Goal: Transaction & Acquisition: Download file/media

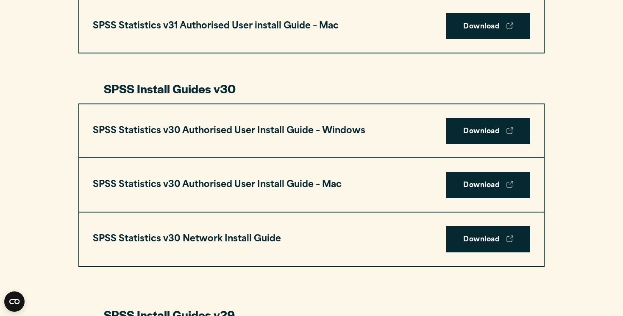
scroll to position [547, 0]
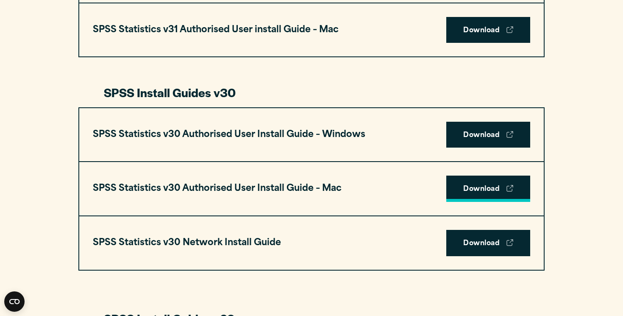
click at [498, 197] on link "Download" at bounding box center [488, 188] width 84 height 26
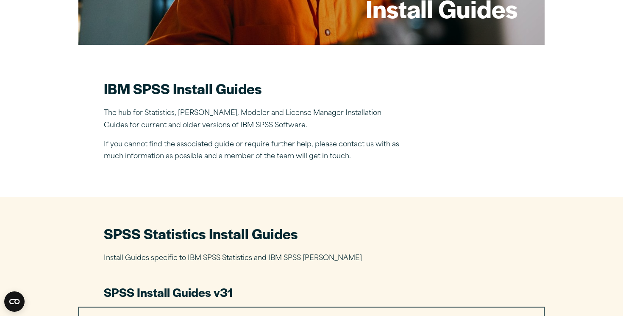
scroll to position [166, 0]
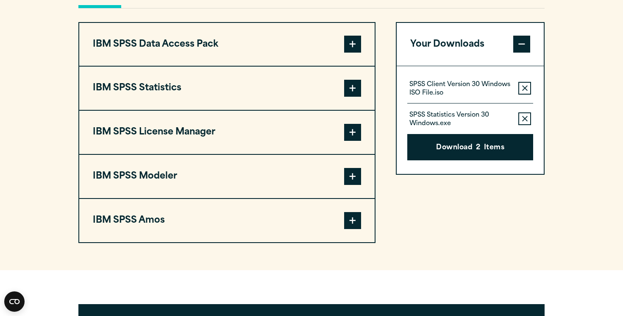
scroll to position [654, 0]
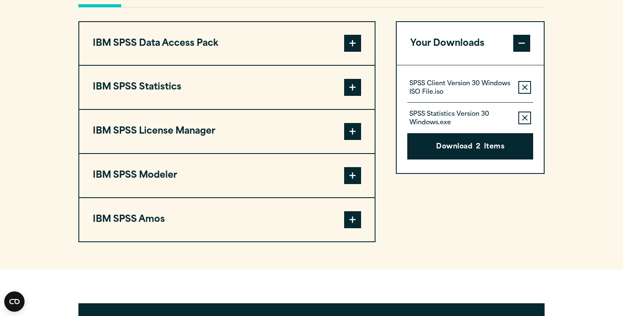
click at [353, 96] on span at bounding box center [352, 87] width 17 height 17
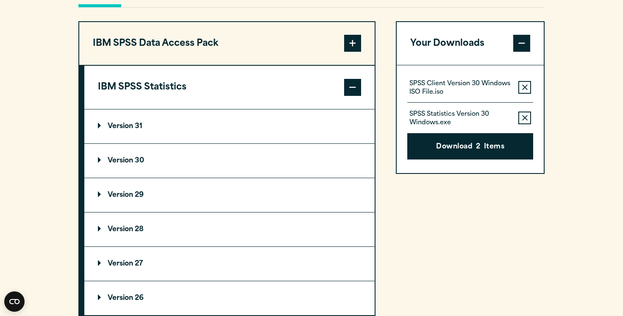
click at [248, 177] on summary "Version 30" at bounding box center [229, 161] width 290 height 34
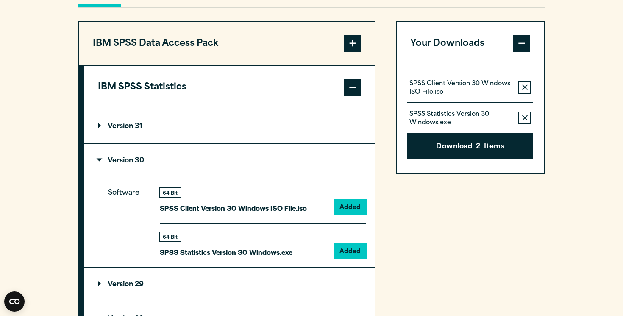
click at [574, 152] on section "Select your software downloads Use the table below to find and navigate to your…" at bounding box center [311, 214] width 623 height 700
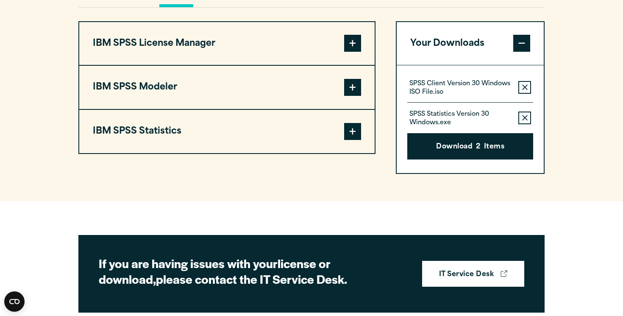
click at [343, 65] on button "IBM SPSS License Manager" at bounding box center [226, 43] width 295 height 43
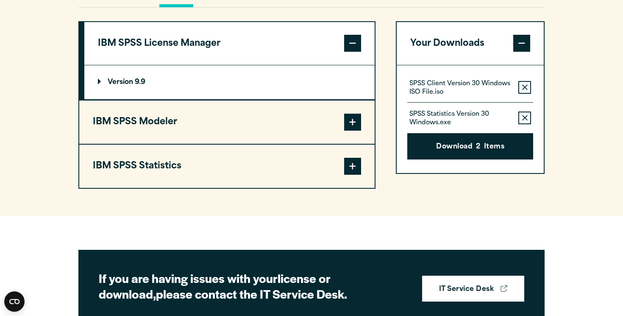
click at [322, 99] on summary "Version 9.9" at bounding box center [229, 82] width 290 height 34
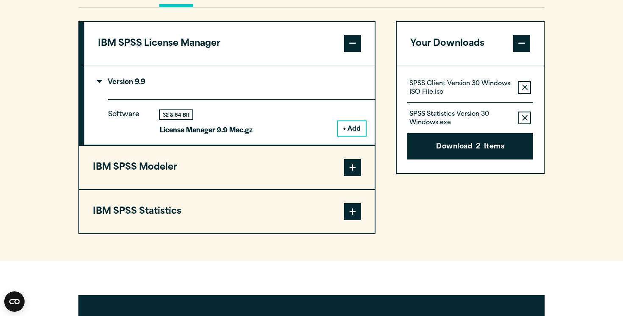
click at [322, 99] on summary "Version 9.9" at bounding box center [229, 82] width 290 height 34
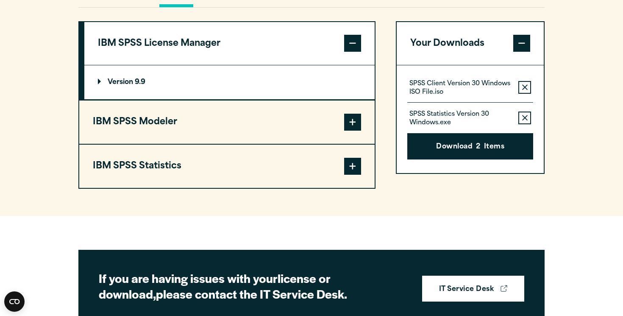
click at [355, 174] on span at bounding box center [352, 166] width 17 height 17
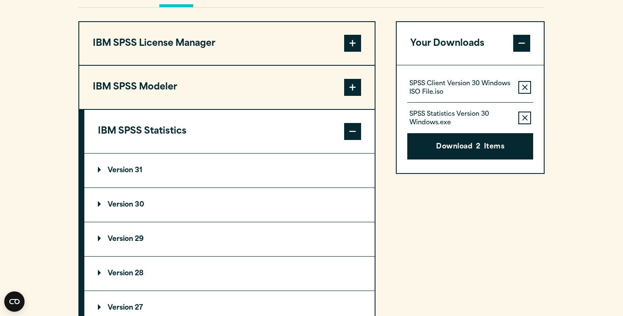
click at [332, 221] on summary "Version 30" at bounding box center [229, 205] width 290 height 34
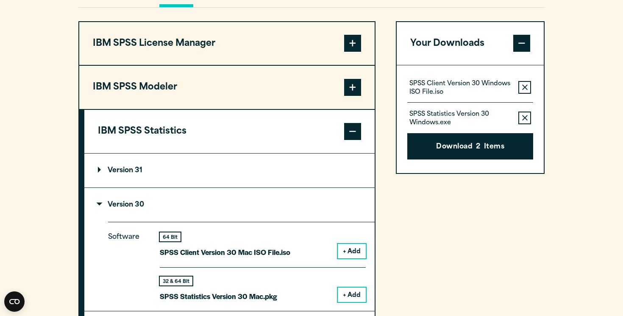
click at [435, 218] on div "Your Downloads SPSS Client Version 30 Windows ISO File.iso Remove this item fro…" at bounding box center [470, 235] width 149 height 428
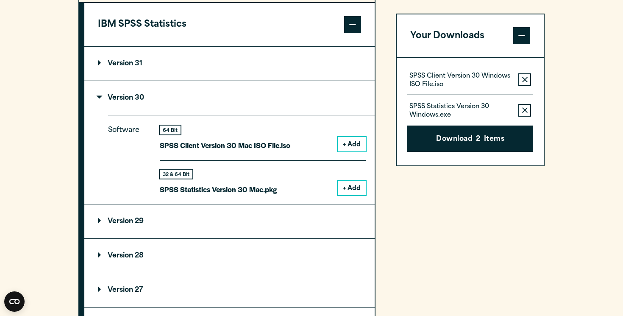
scroll to position [773, 0]
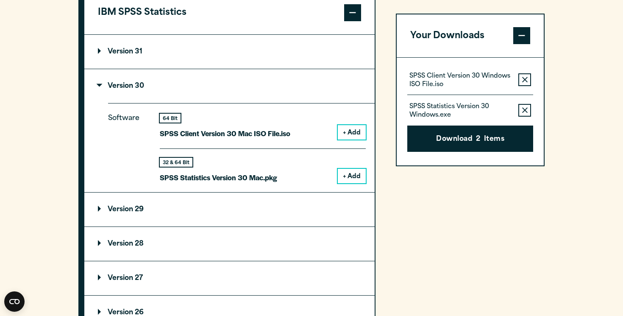
click at [522, 31] on span at bounding box center [521, 36] width 17 height 17
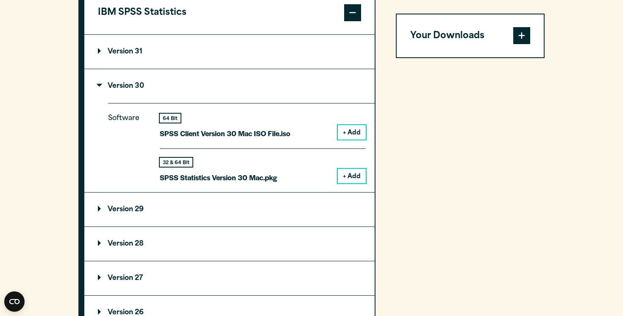
click at [520, 34] on span at bounding box center [521, 36] width 17 height 17
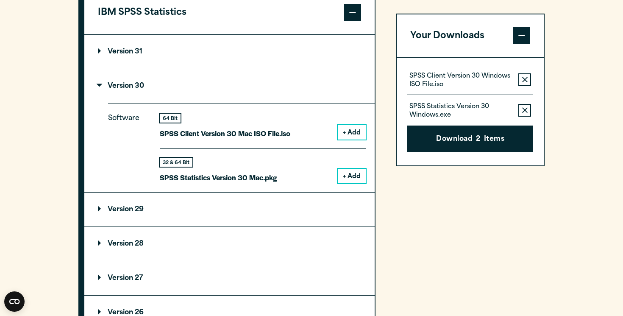
click at [525, 80] on icon "button" at bounding box center [525, 80] width 6 height 6
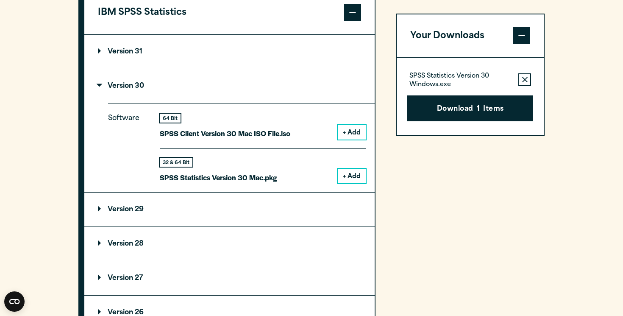
click at [525, 80] on icon "button" at bounding box center [525, 80] width 6 height 6
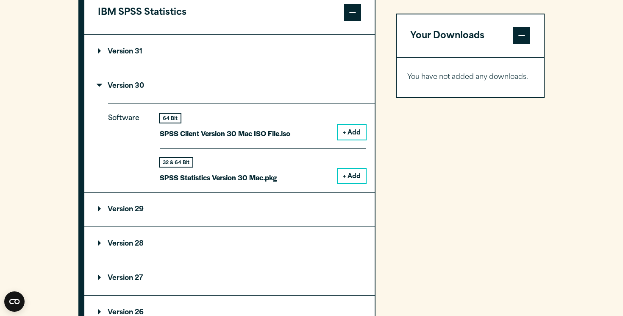
click at [353, 183] on button "+ Add" at bounding box center [352, 176] width 28 height 14
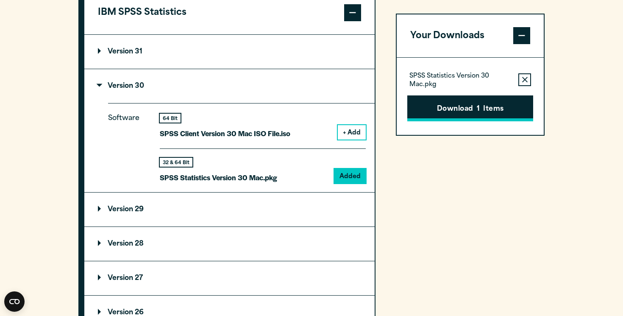
click at [453, 113] on button "Download 1 Items" at bounding box center [470, 108] width 126 height 26
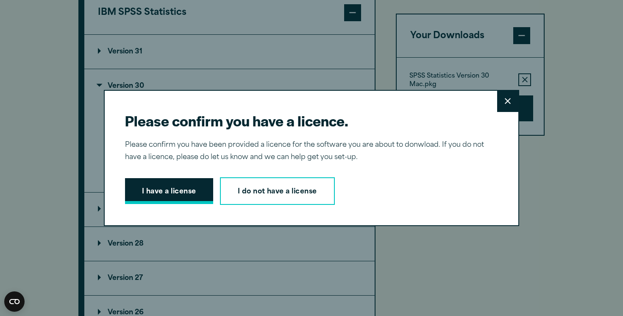
click at [182, 199] on button "I have a license" at bounding box center [169, 191] width 88 height 26
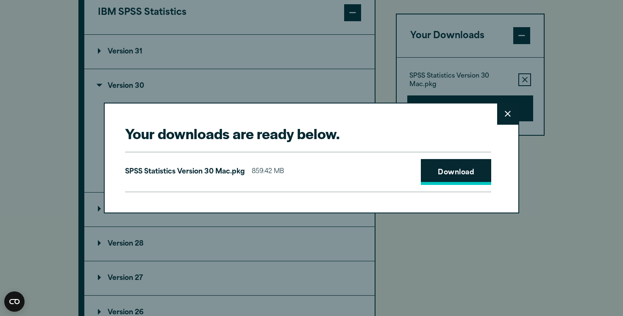
click at [440, 168] on link "Download" at bounding box center [456, 172] width 70 height 26
click at [508, 116] on icon at bounding box center [507, 114] width 6 height 6
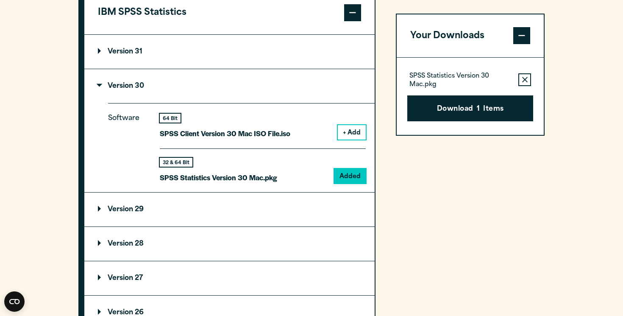
click at [323, 69] on summary "Version 31" at bounding box center [229, 52] width 290 height 34
